Goal: Task Accomplishment & Management: Use online tool/utility

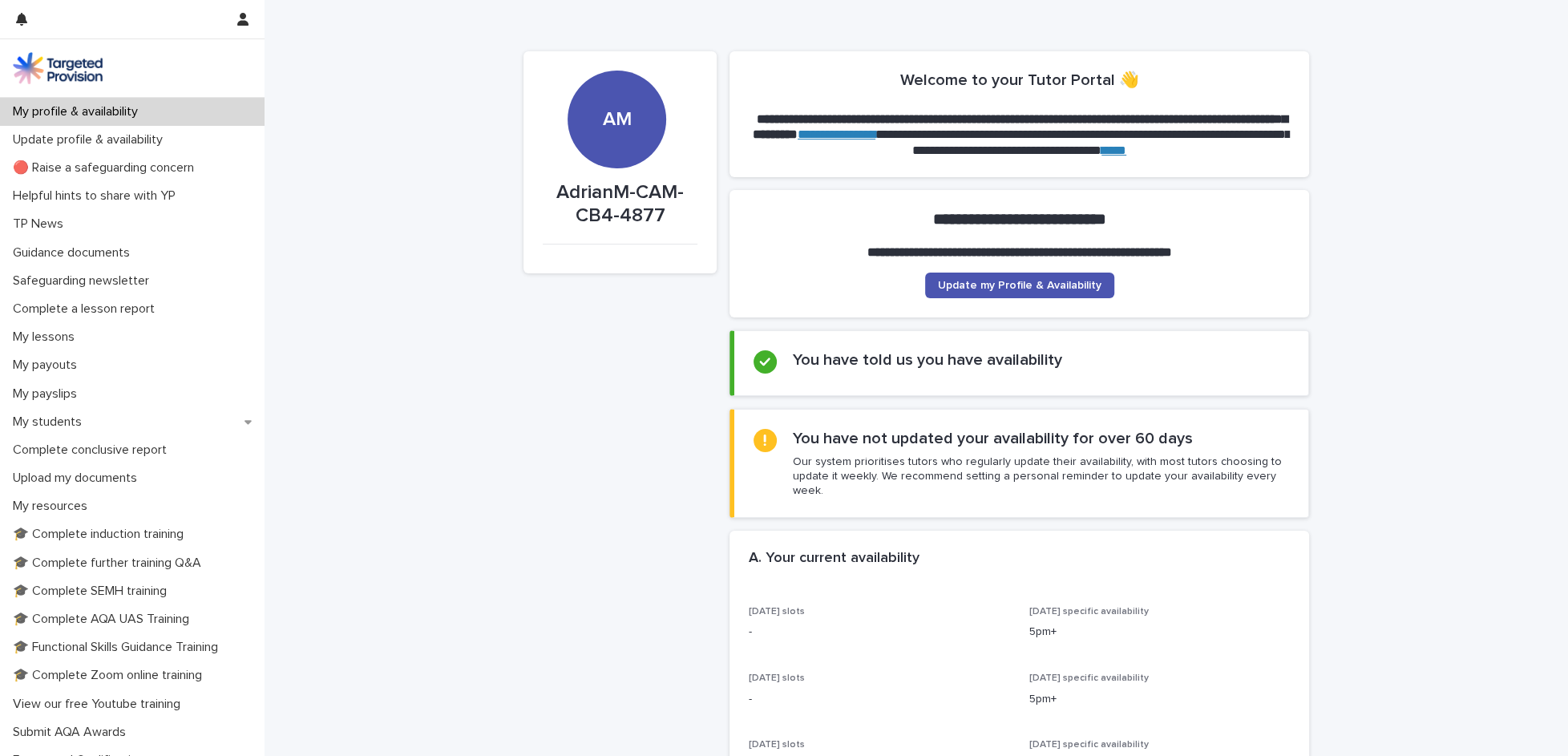
click at [106, 422] on div "My students" at bounding box center [132, 422] width 265 height 28
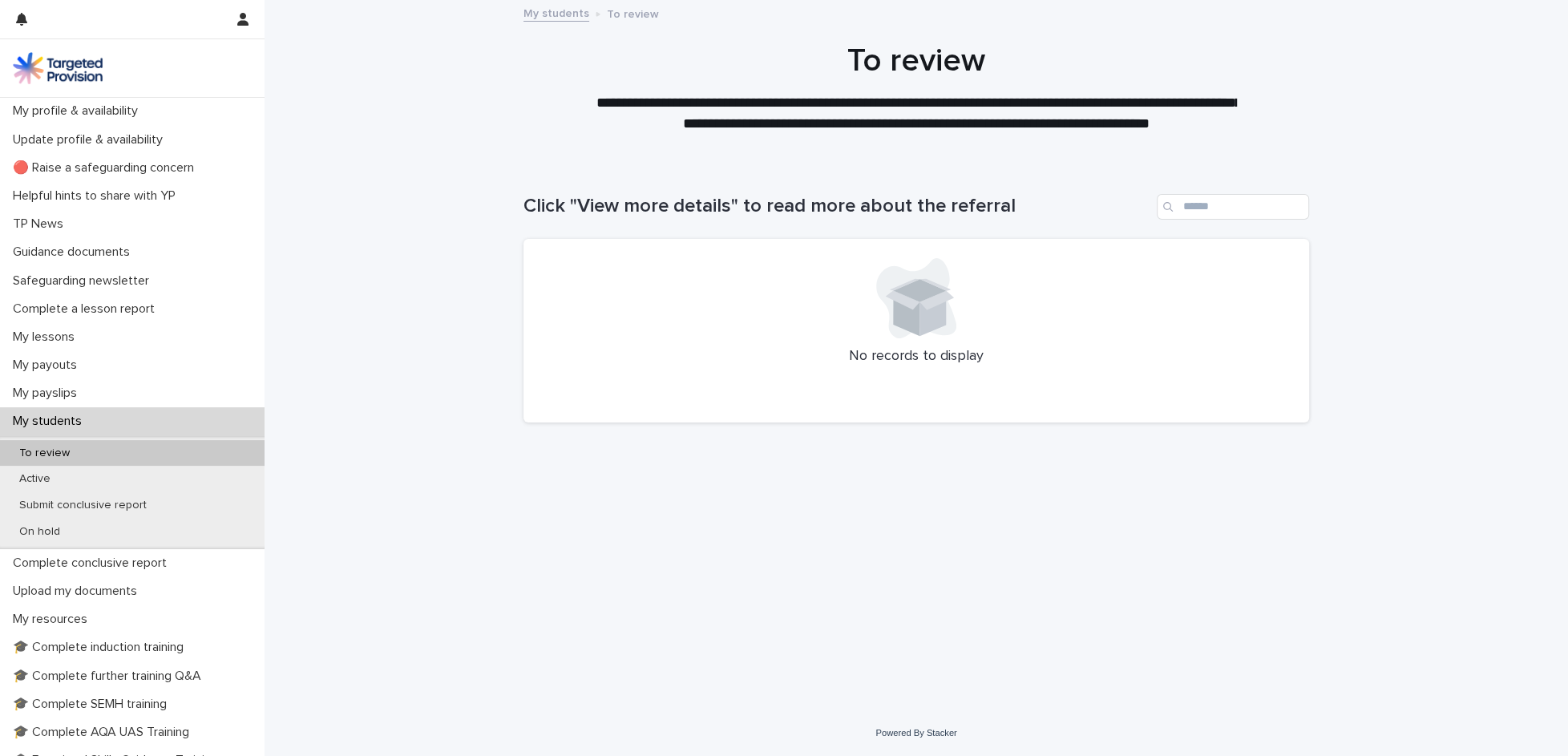
click at [61, 484] on p "Active" at bounding box center [35, 479] width 57 height 13
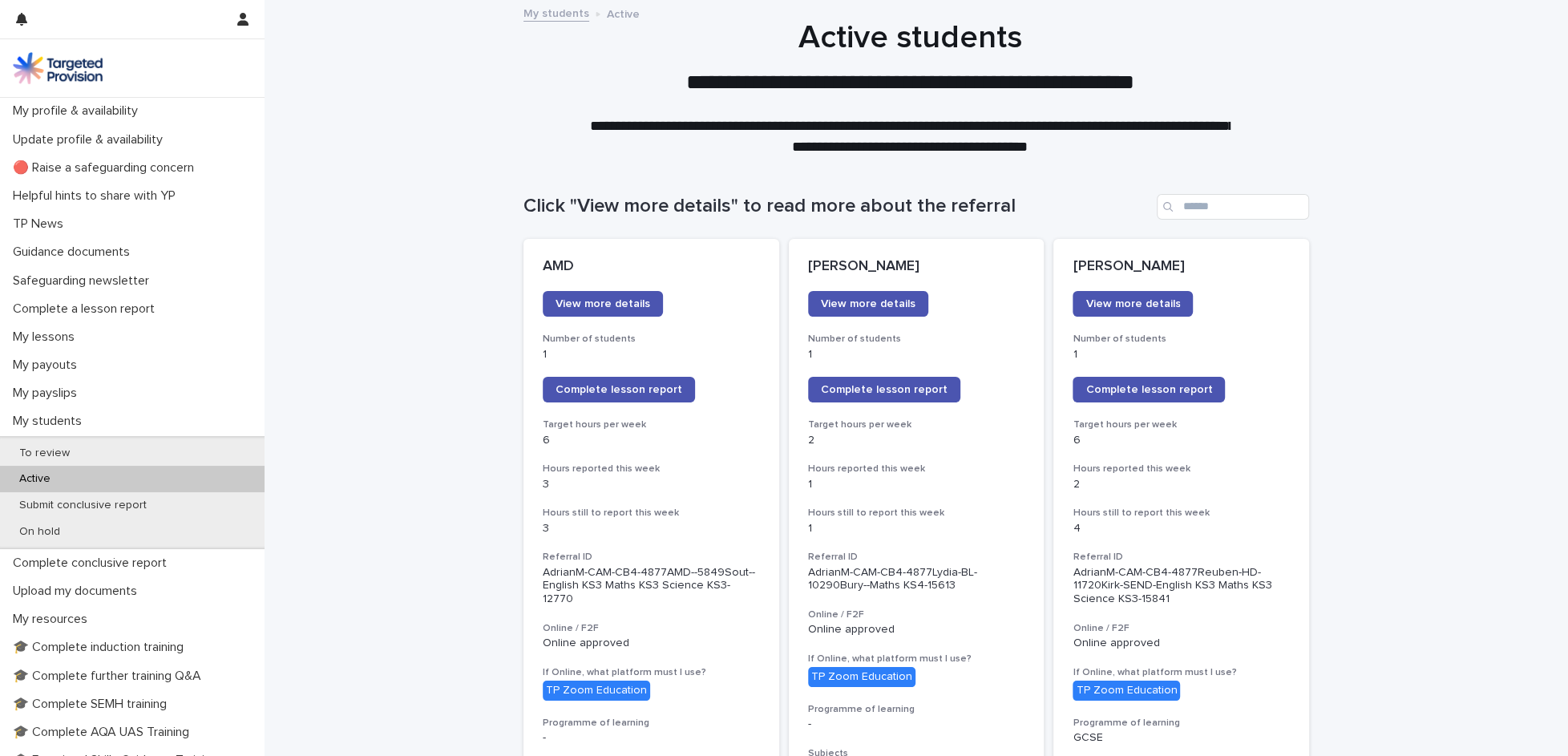
click at [1122, 387] on span "Complete lesson report" at bounding box center [1149, 390] width 127 height 12
